Goal: Information Seeking & Learning: Get advice/opinions

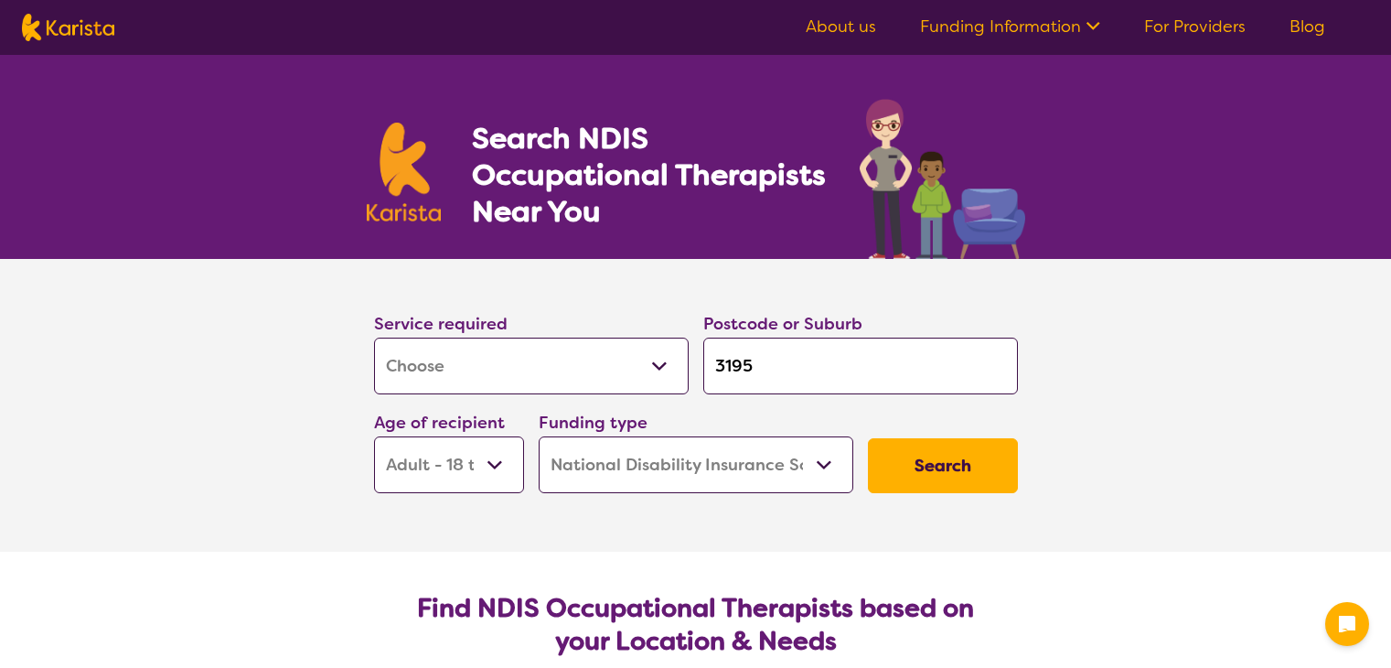
select select "[MEDICAL_DATA]"
select select "AD"
select select "NDIS"
select select "[MEDICAL_DATA]"
select select "AD"
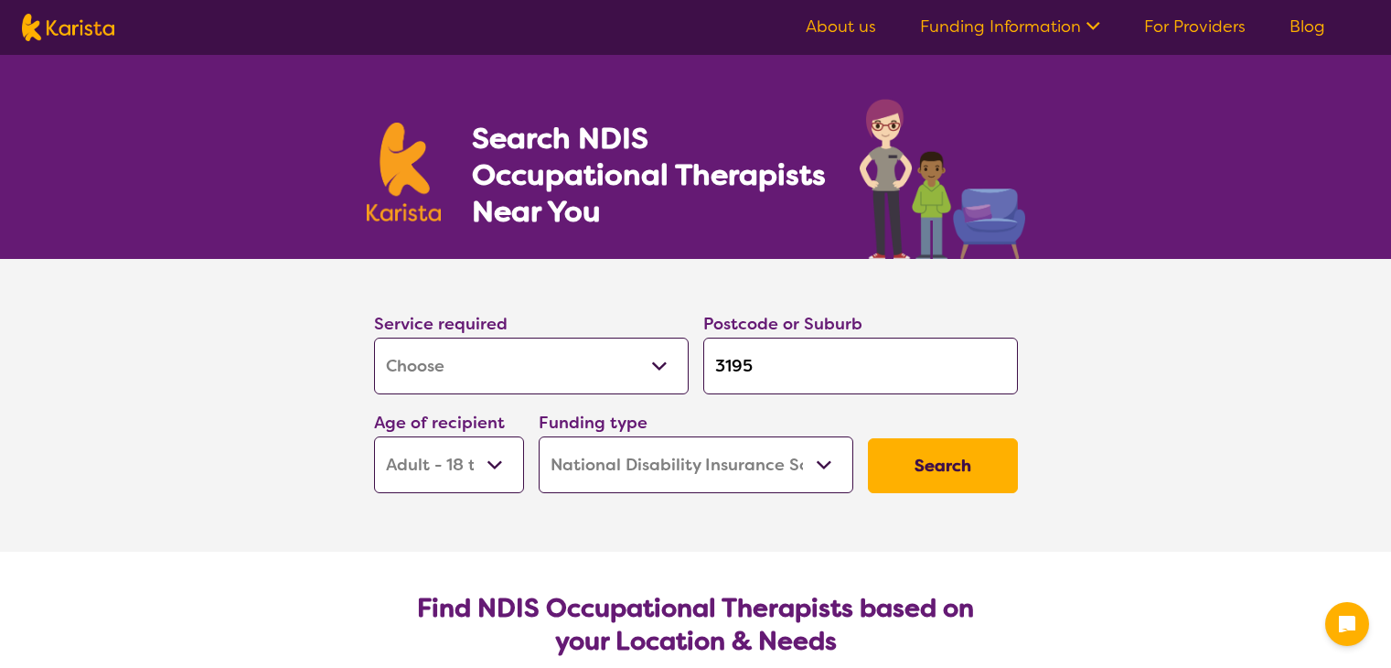
select select "NDIS"
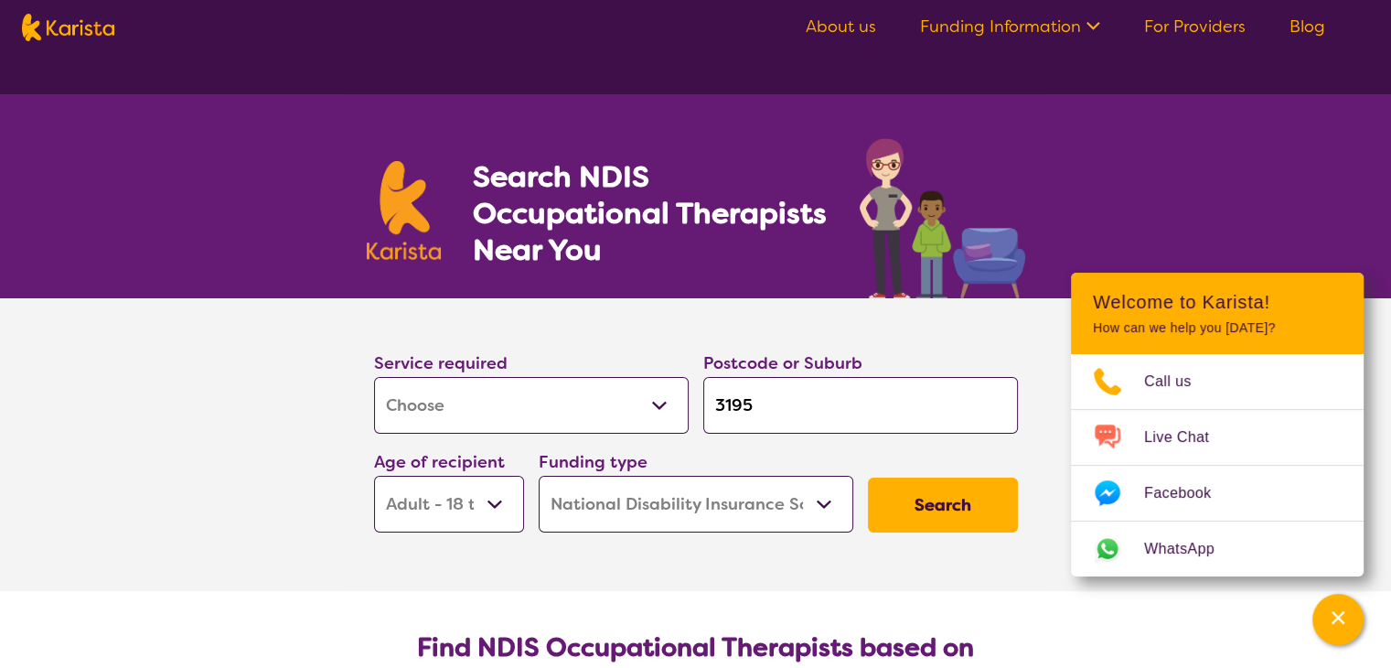
click at [783, 379] on input "3195" at bounding box center [860, 405] width 315 height 57
type input "3"
type input "30"
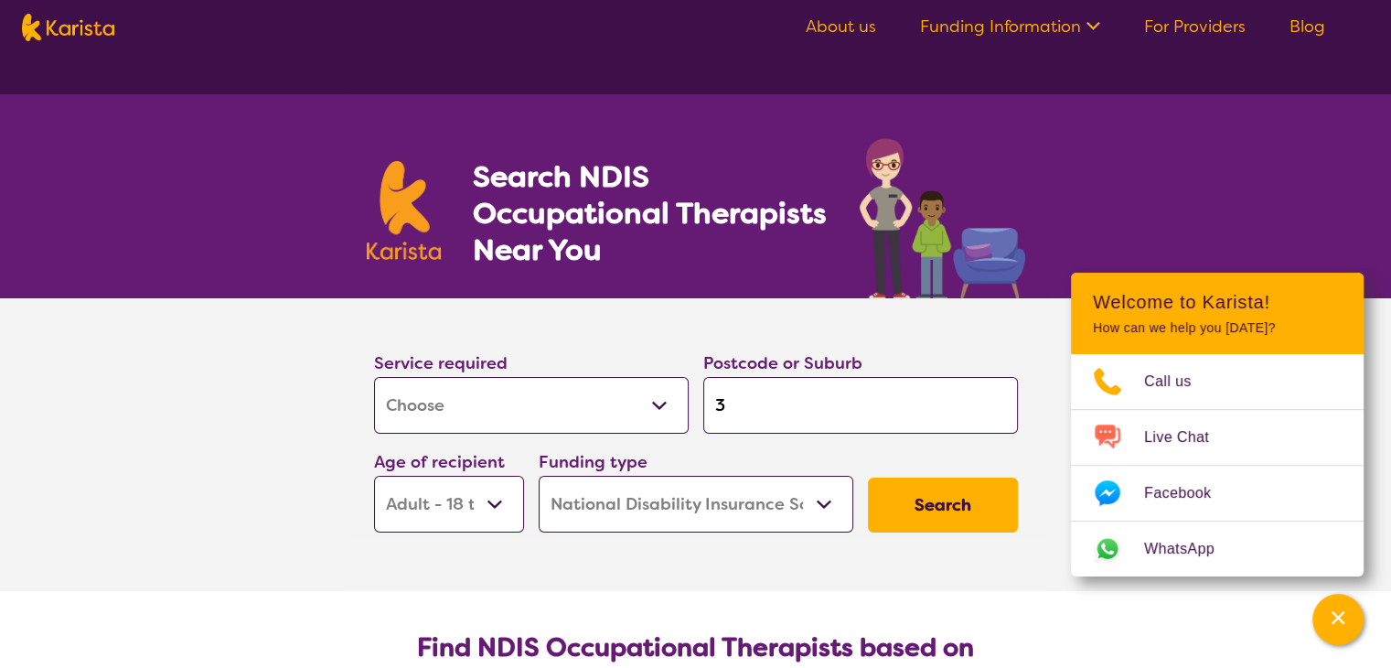
type input "30"
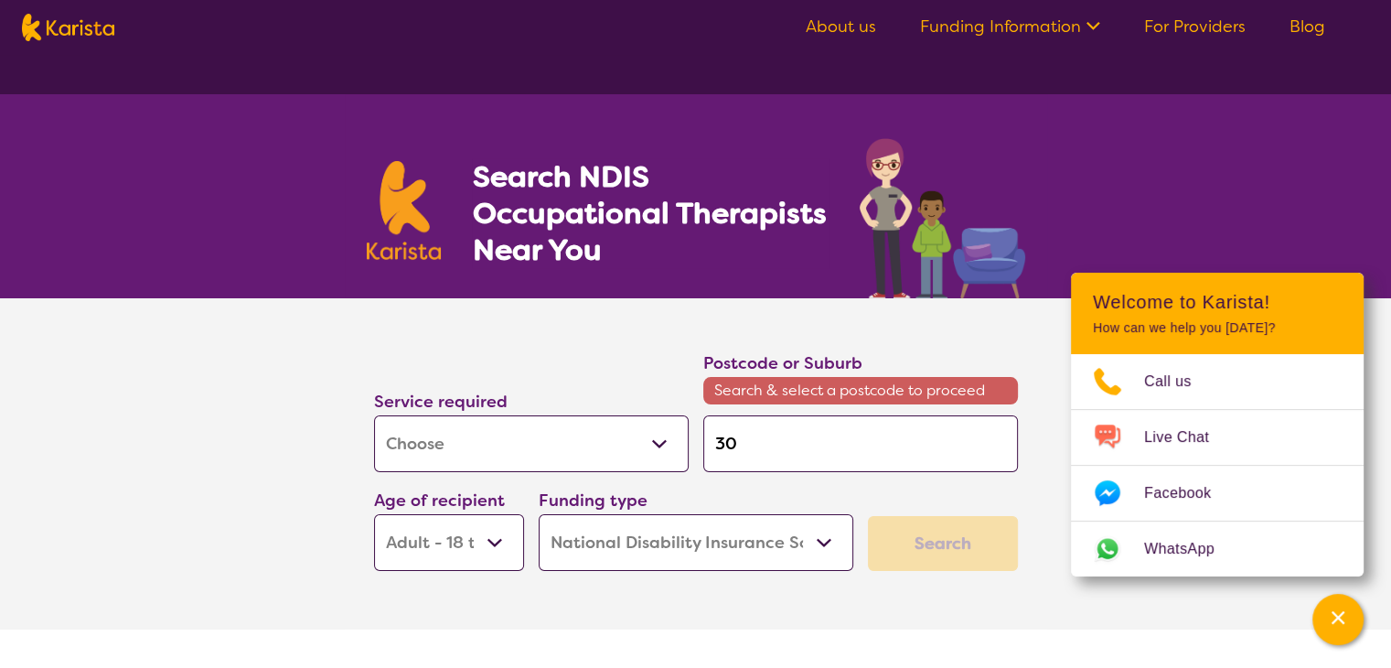
type input "306"
type input "3064"
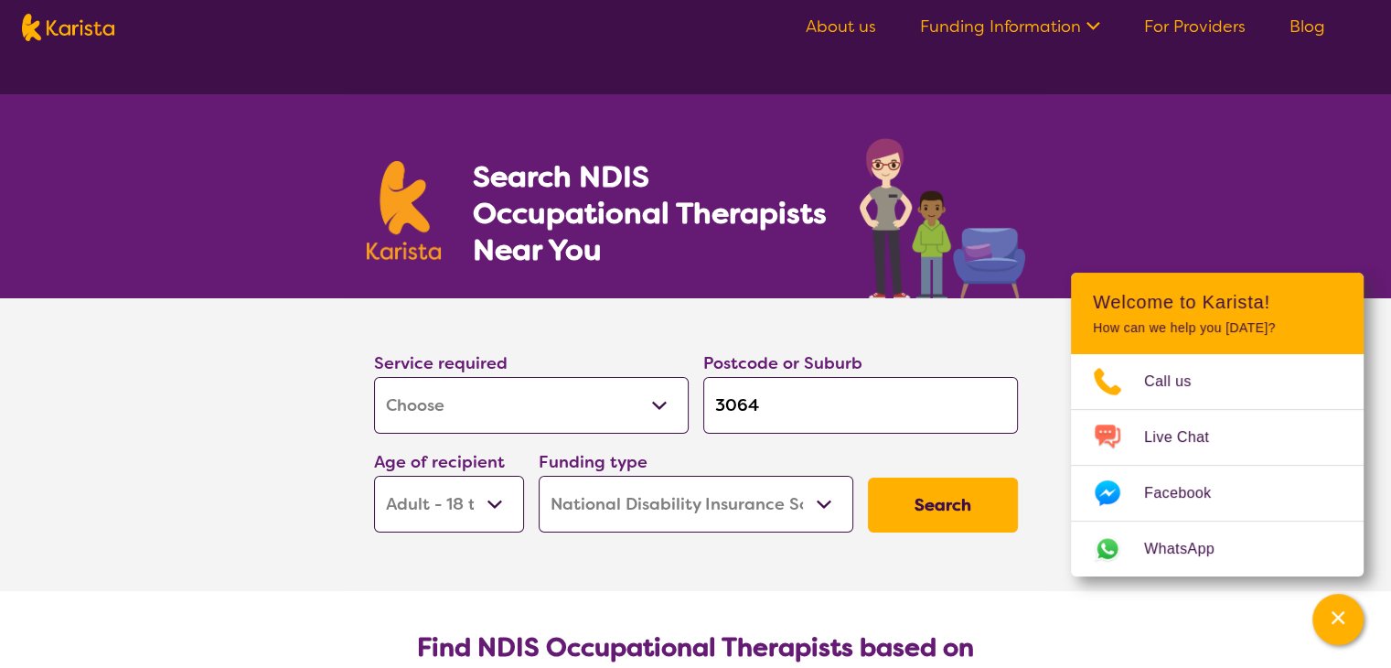
click button "Search" at bounding box center [943, 505] width 150 height 55
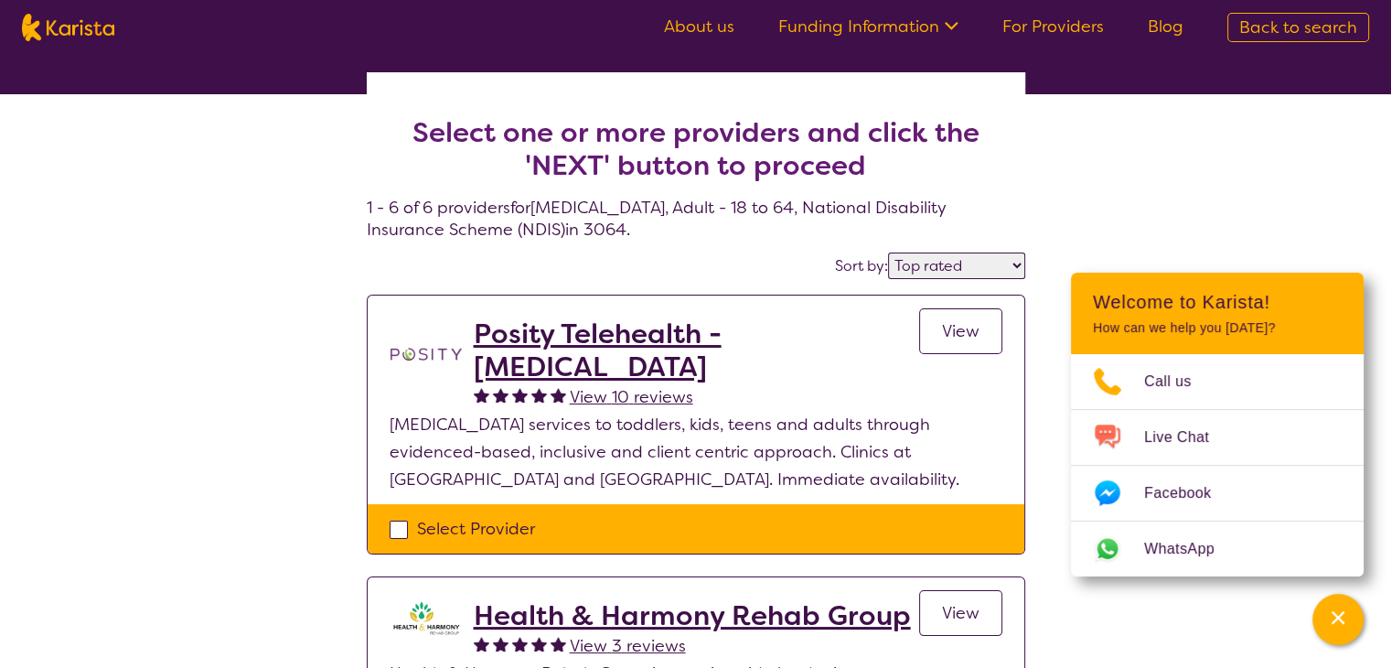
click at [939, 252] on div "Sort by: Highly reviewed Top rated" at bounding box center [696, 266] width 659 height 28
click at [939, 252] on select "Highly reviewed Top rated" at bounding box center [956, 265] width 137 height 27
select select "highly_reviewed"
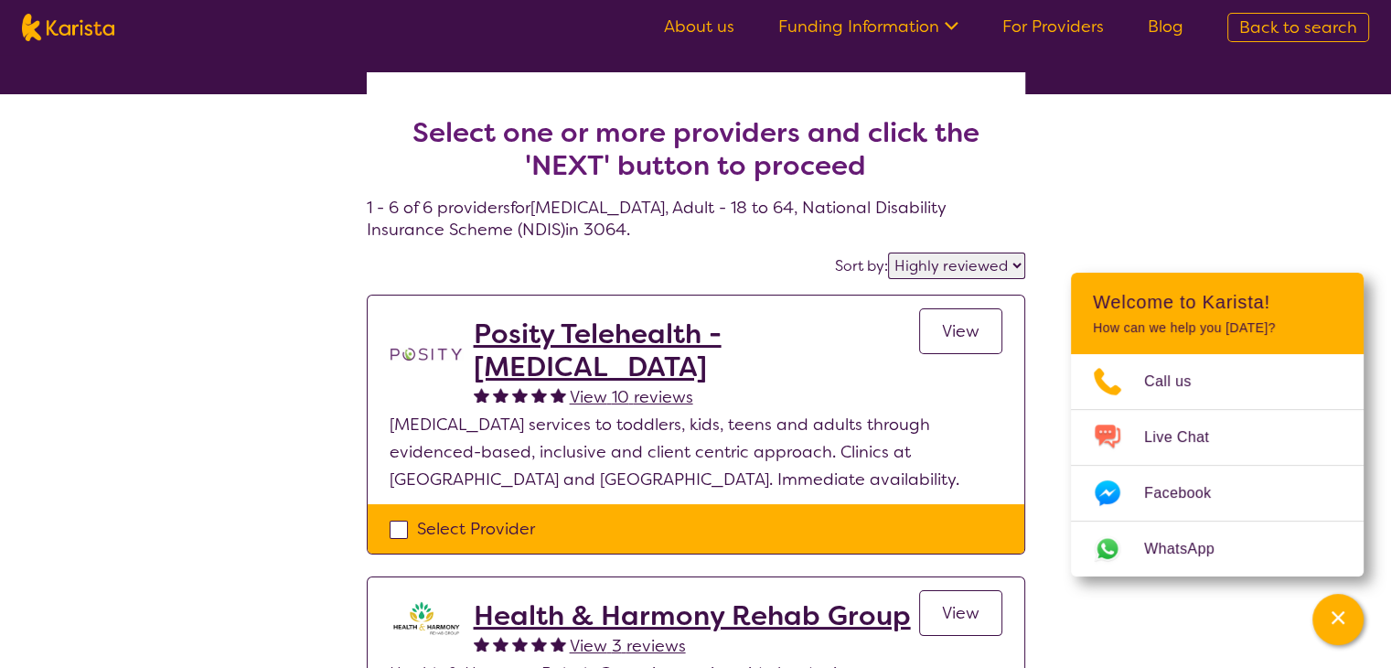
click at [890, 252] on select "Highly reviewed Top rated" at bounding box center [956, 265] width 137 height 27
